Goal: Find specific page/section: Find specific page/section

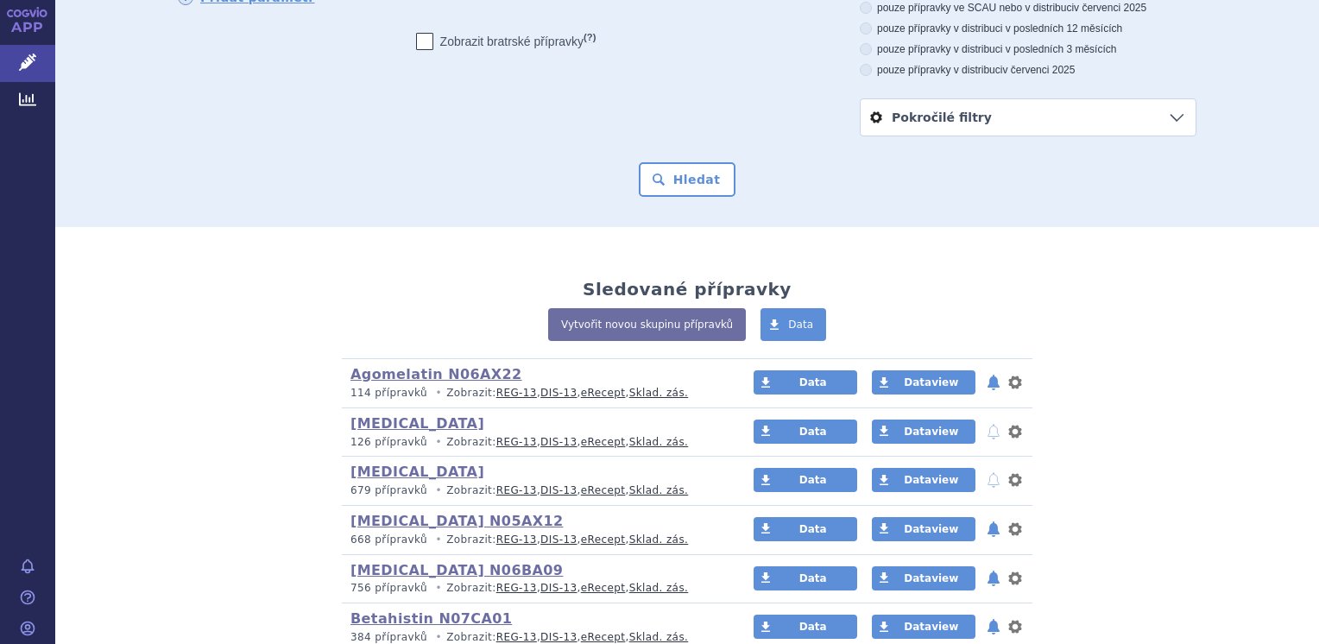
scroll to position [173, 0]
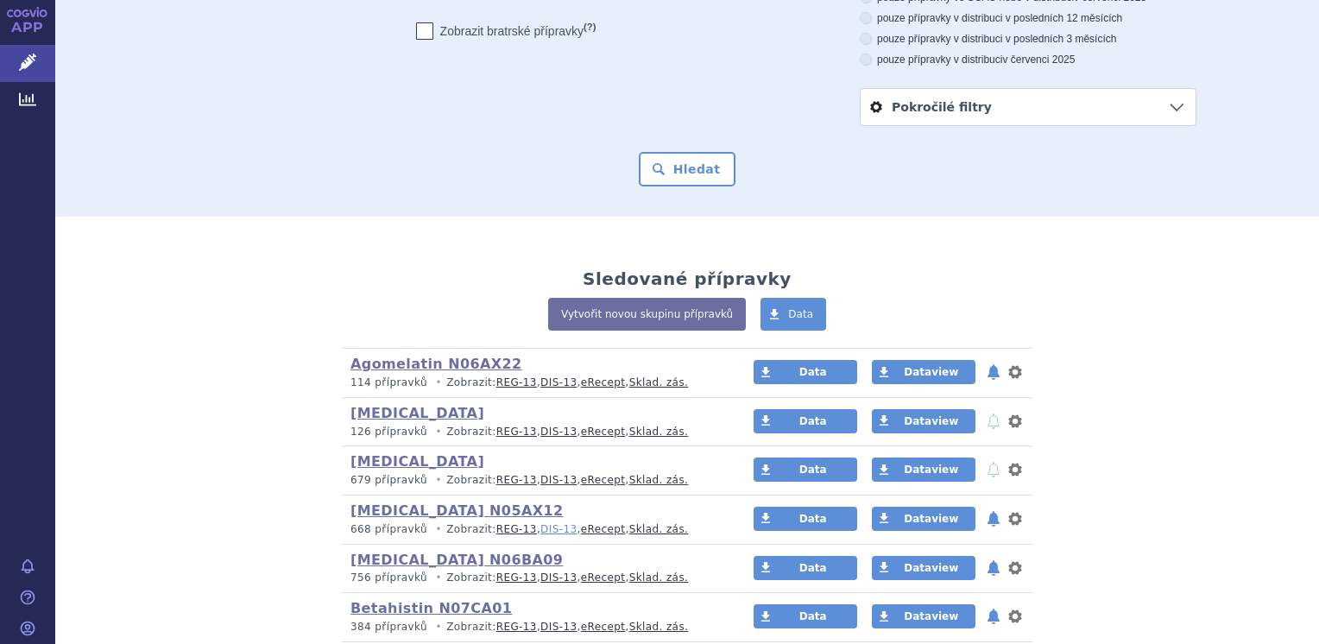
click at [540, 531] on link "DIS-13" at bounding box center [558, 529] width 36 height 12
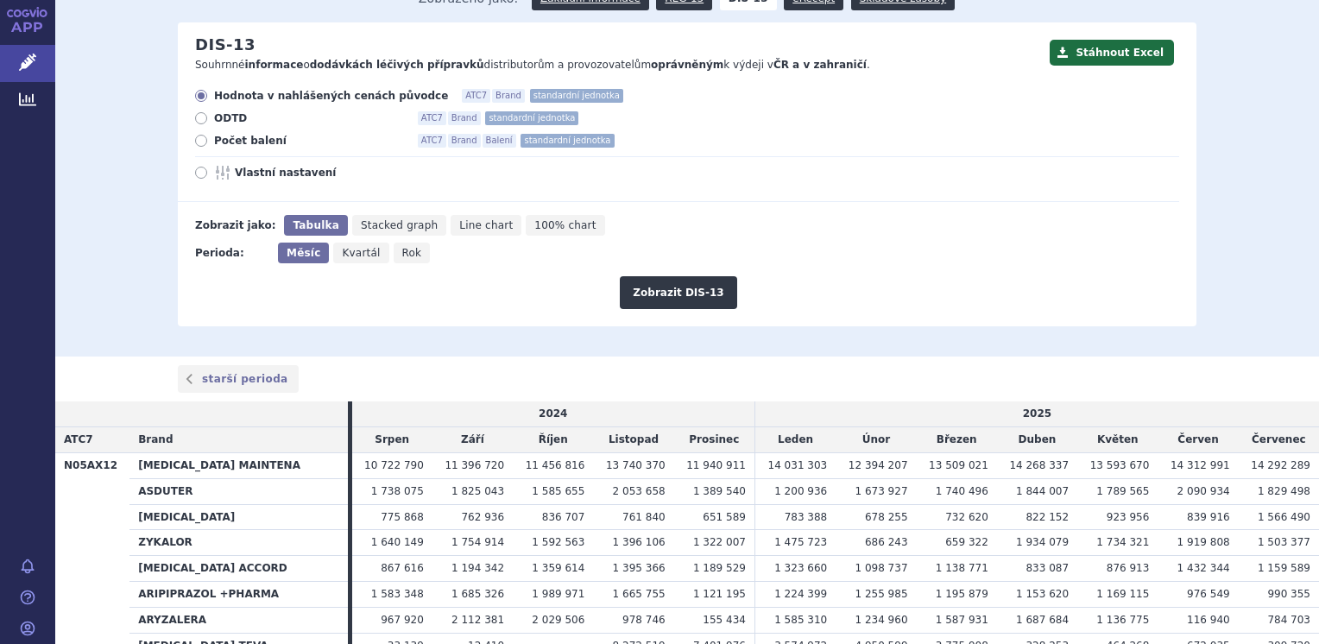
scroll to position [102, 0]
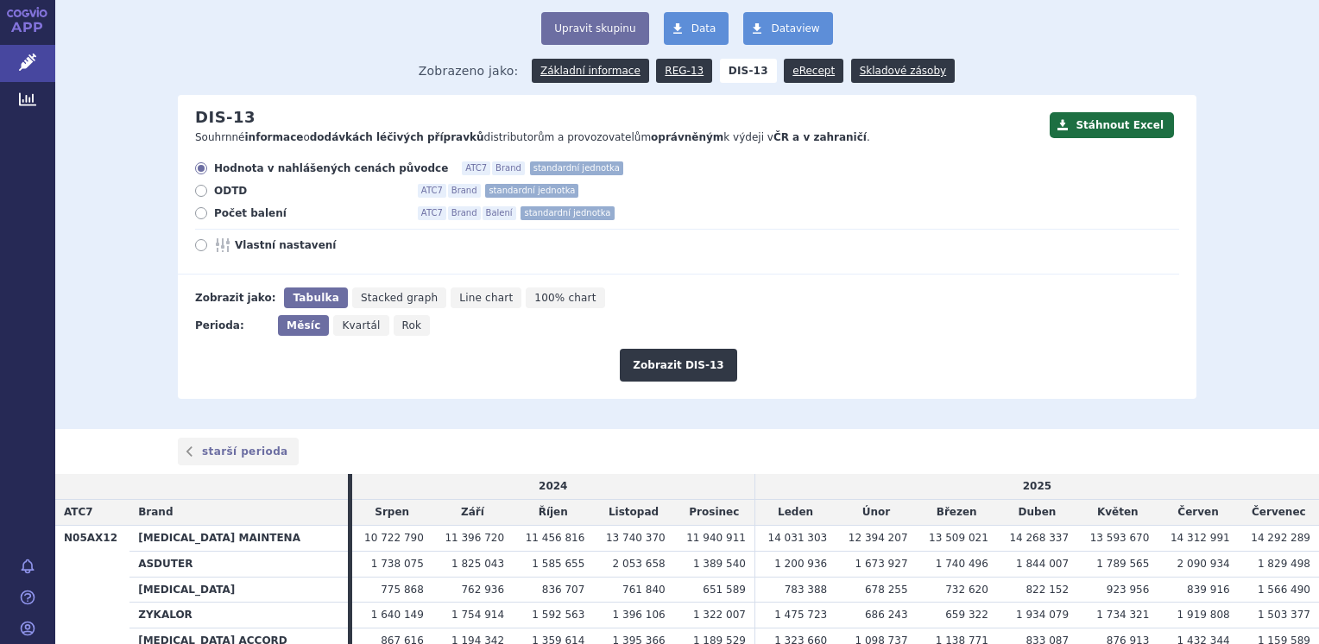
click at [195, 219] on icon at bounding box center [201, 213] width 12 height 12
click at [197, 219] on input "Počet balení ATC7 Brand Balení standardní jednotka" at bounding box center [202, 215] width 11 height 11
radio input "true"
click at [673, 369] on button "Zobrazit DIS-13" at bounding box center [678, 365] width 117 height 33
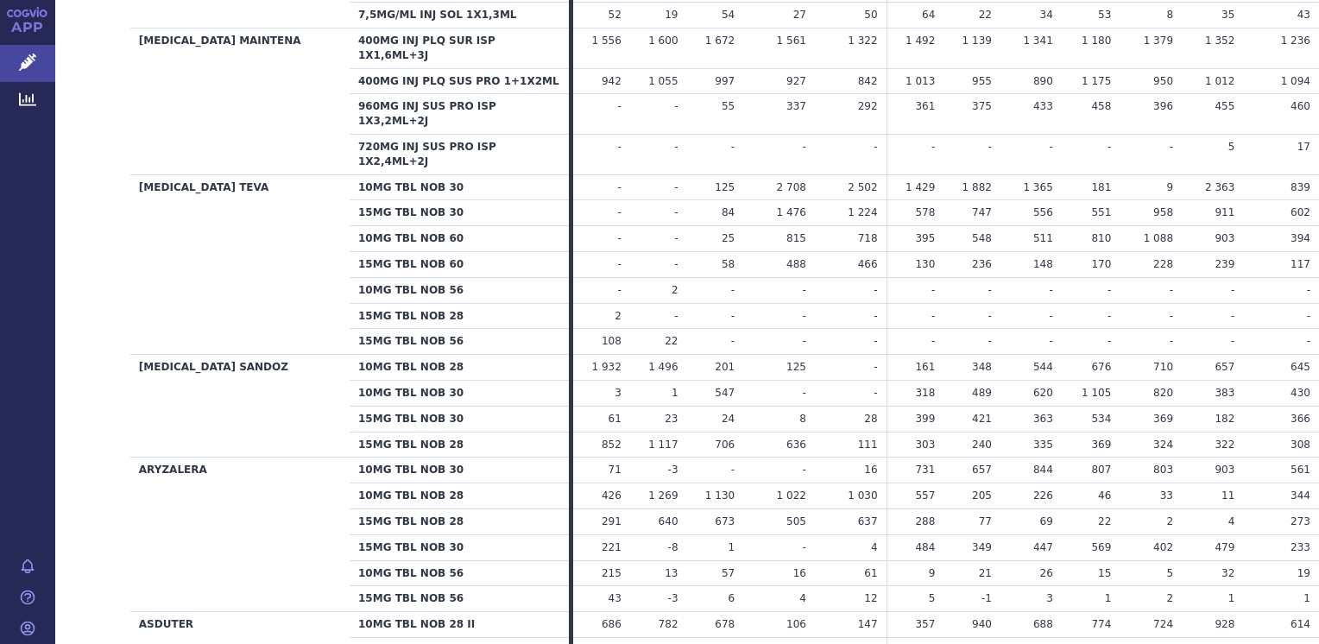
scroll to position [777, 0]
